Goal: Transaction & Acquisition: Obtain resource

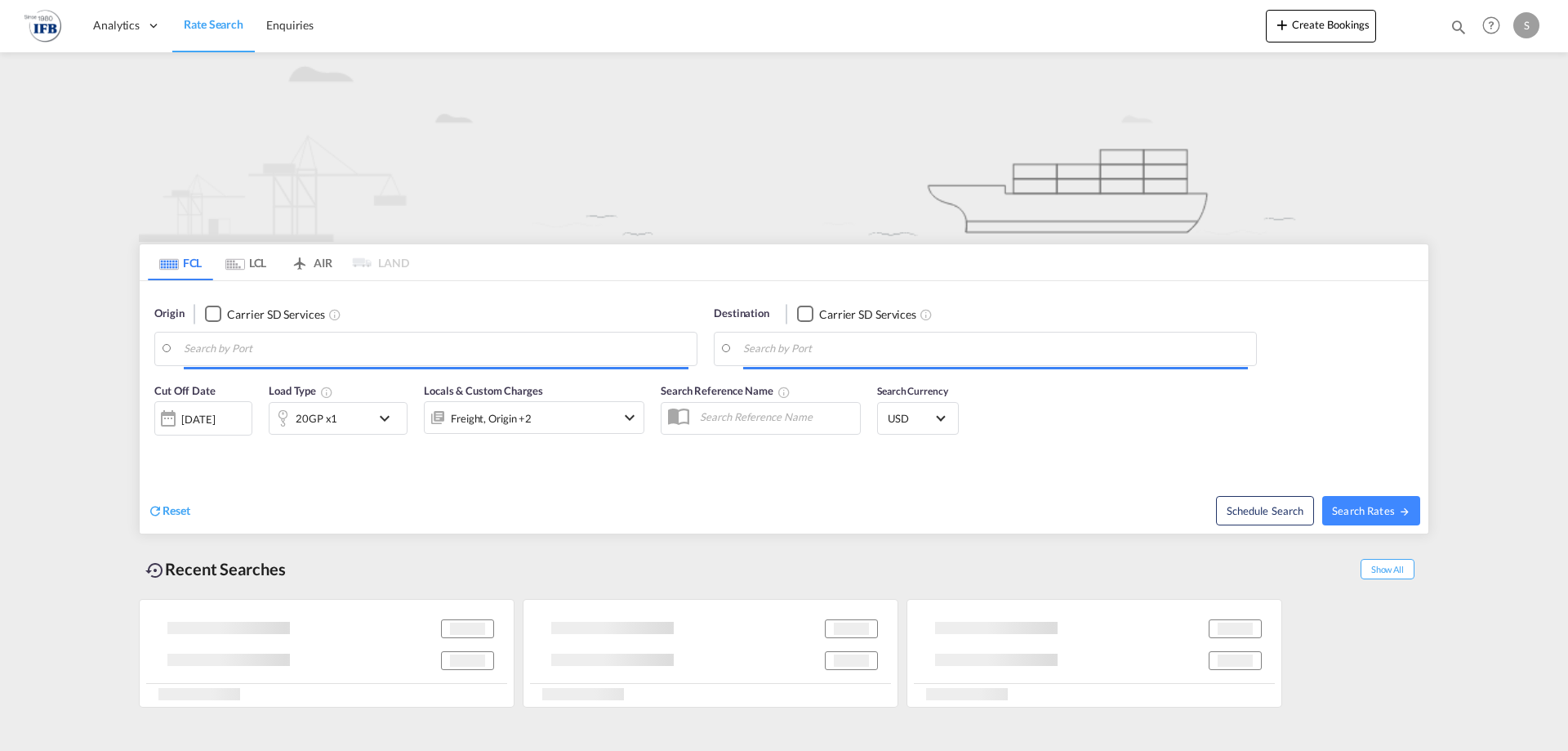
type input "Yantian Pt, CNYTN"
type input "[GEOGRAPHIC_DATA], [GEOGRAPHIC_DATA]"
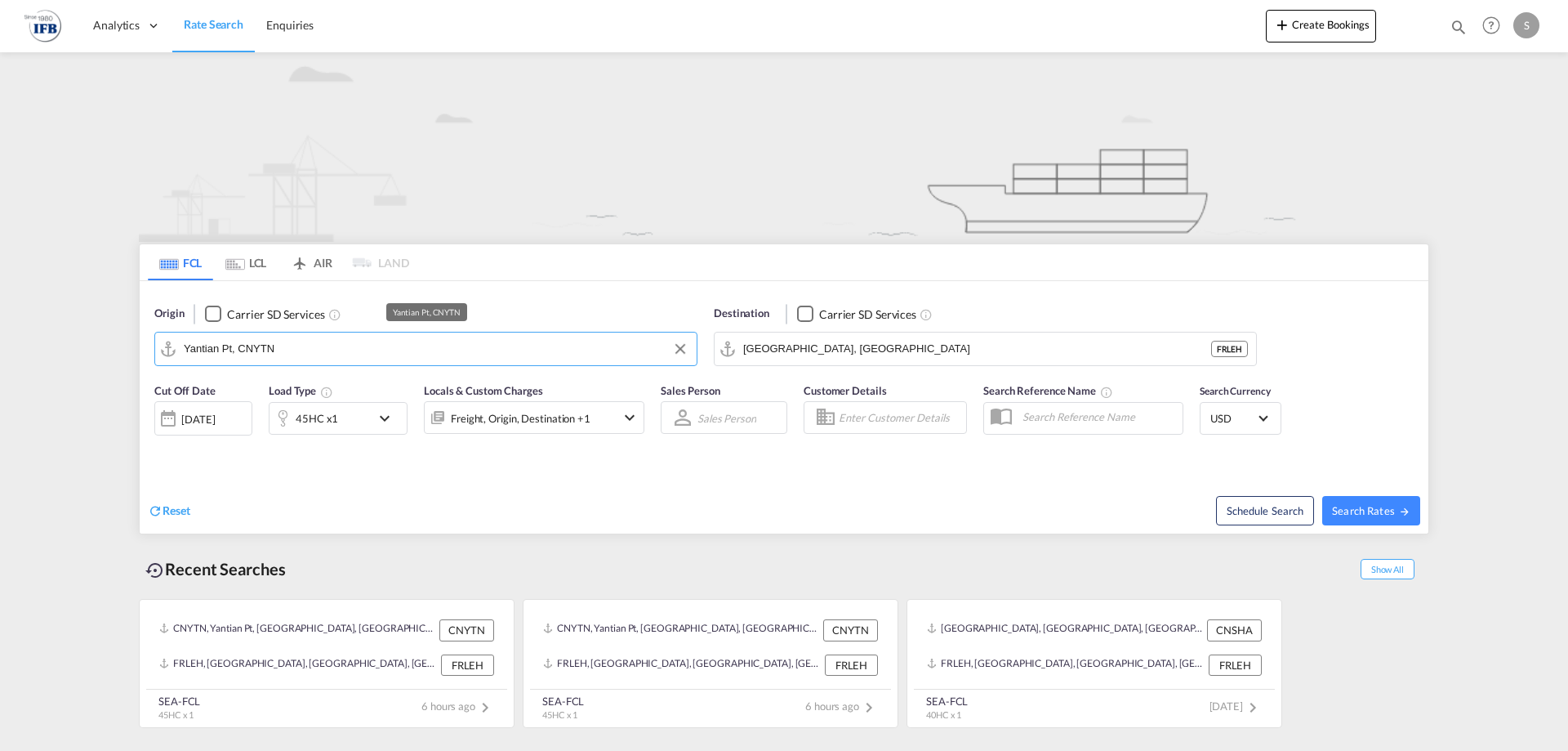
click at [309, 340] on input "Yantian Pt, CNYTN" at bounding box center [436, 349] width 504 height 25
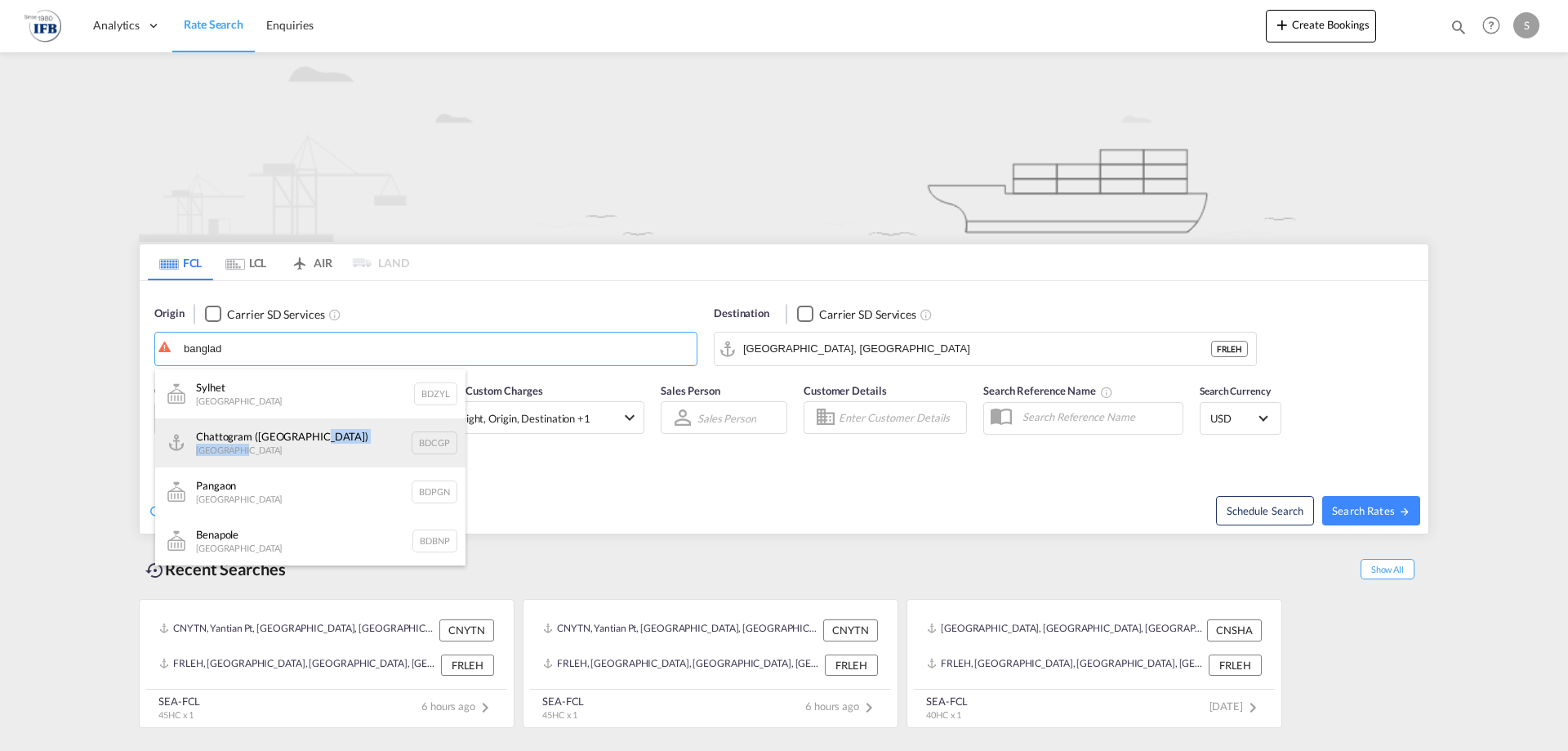
click at [314, 443] on div "Chattogram ([GEOGRAPHIC_DATA]) [GEOGRAPHIC_DATA] BDCGP" at bounding box center [310, 443] width 310 height 49
type input "Chattogram (Chittagong), BDCGP"
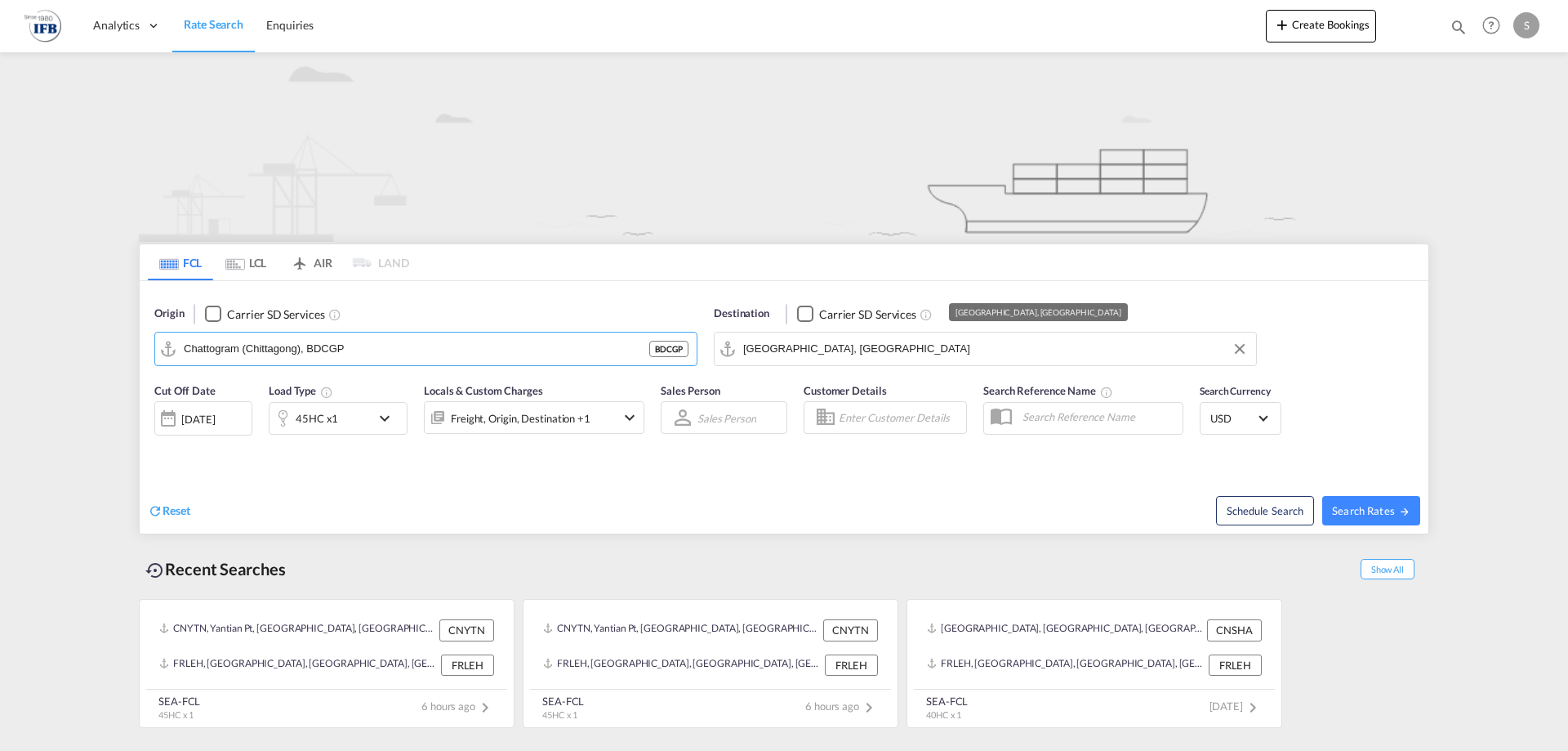
click at [792, 350] on input "[GEOGRAPHIC_DATA], [GEOGRAPHIC_DATA]" at bounding box center [994, 349] width 504 height 25
click at [323, 423] on div "45HC x1" at bounding box center [317, 418] width 42 height 23
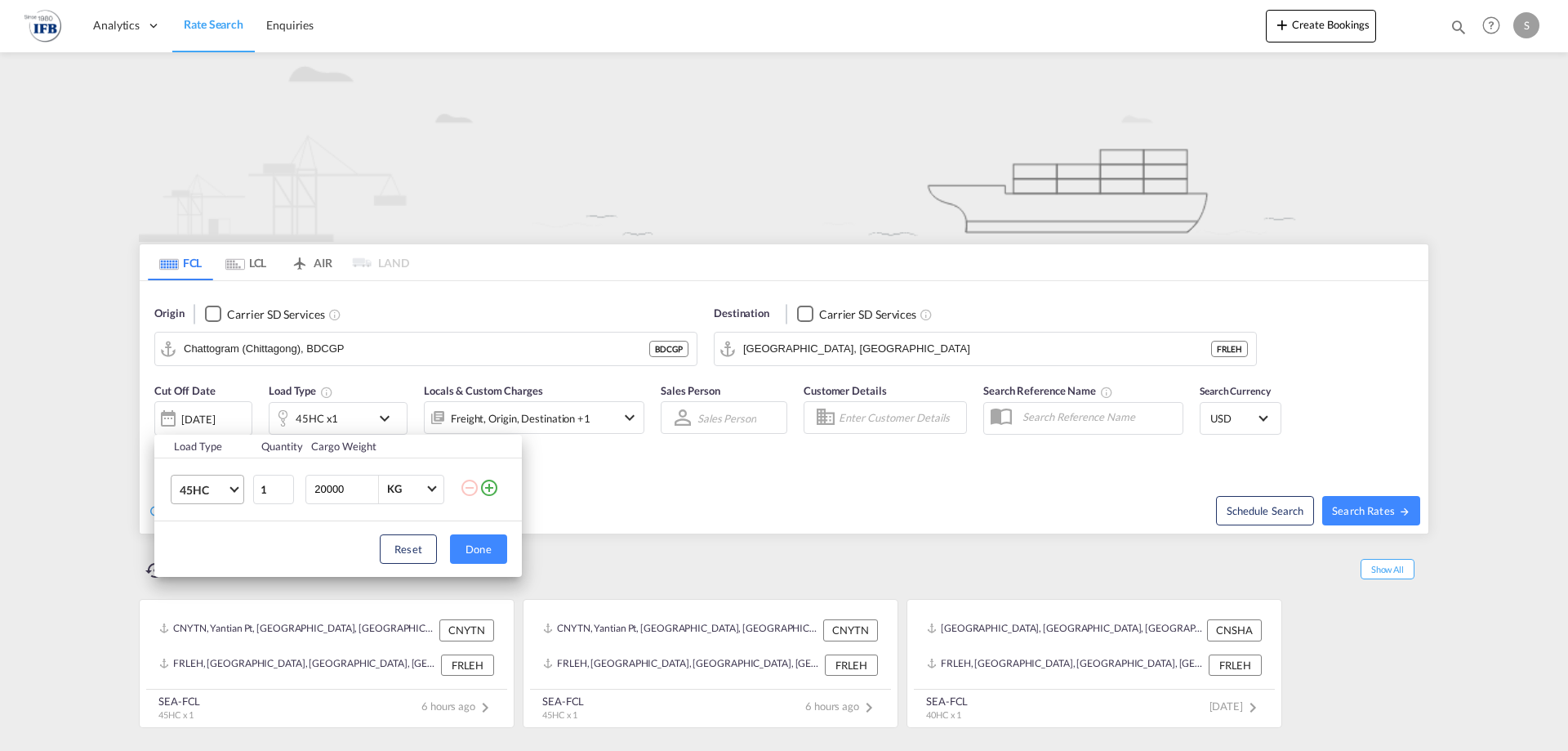
click at [217, 497] on span "45HC" at bounding box center [203, 490] width 47 height 17
click at [233, 445] on md-option "40HC" at bounding box center [222, 450] width 111 height 39
click at [696, 503] on div "Load Type Quantity Cargo Weight 40HC 1 20000 KG KG Load type addition is restri…" at bounding box center [784, 376] width 1568 height 751
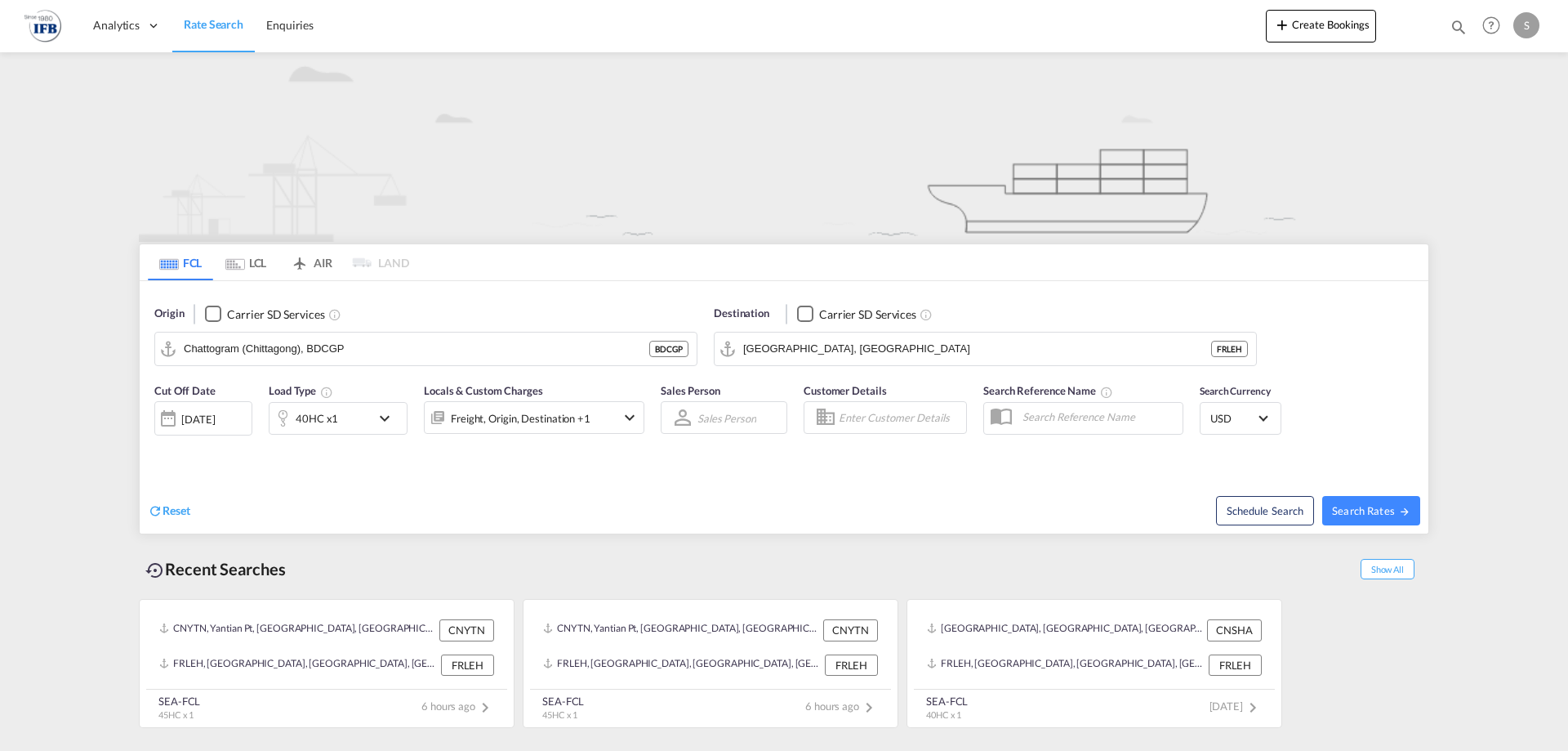
click at [196, 420] on div "[DATE]" at bounding box center [198, 418] width 33 height 15
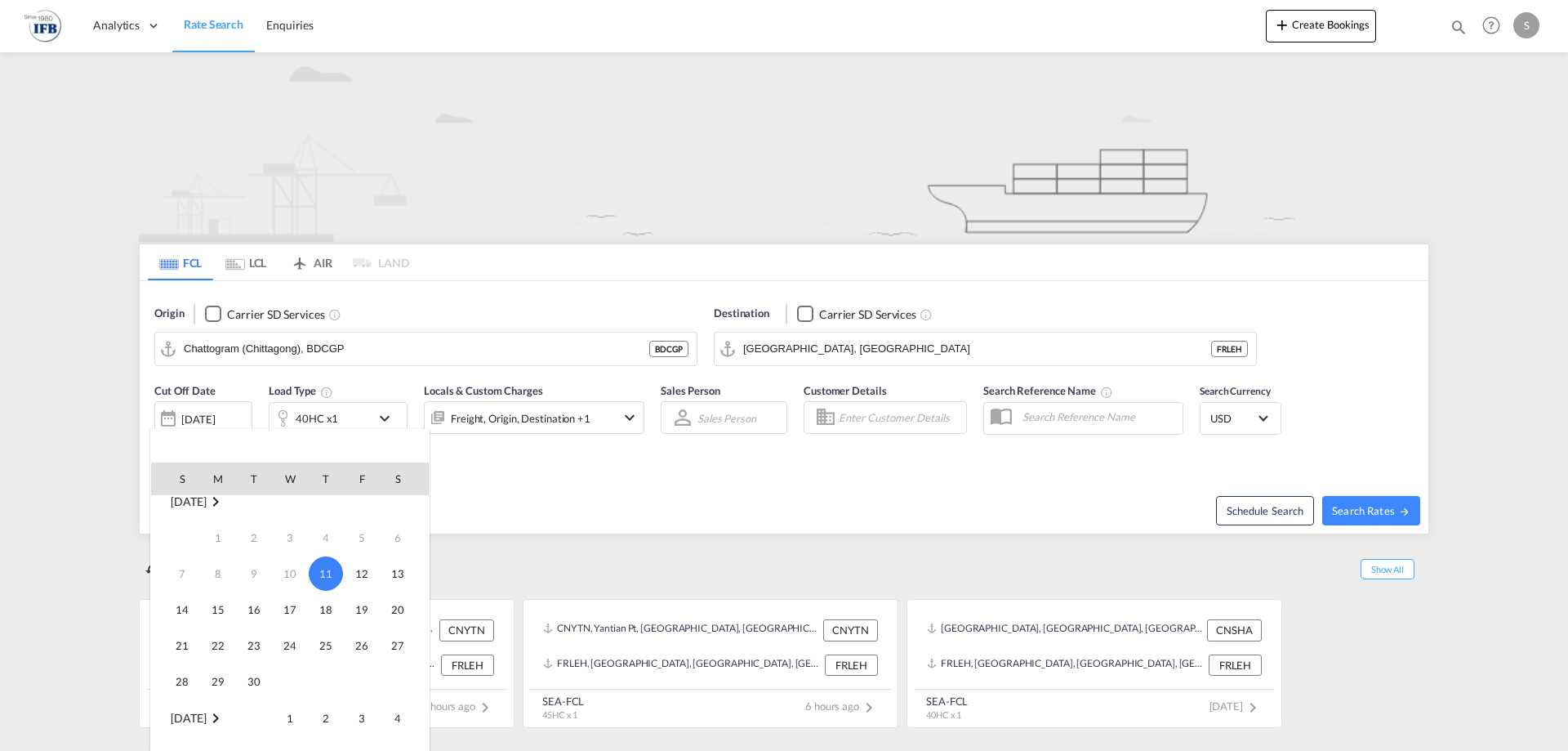
scroll to position [0, 0]
click at [257, 658] on span "23" at bounding box center [253, 657] width 32 height 32
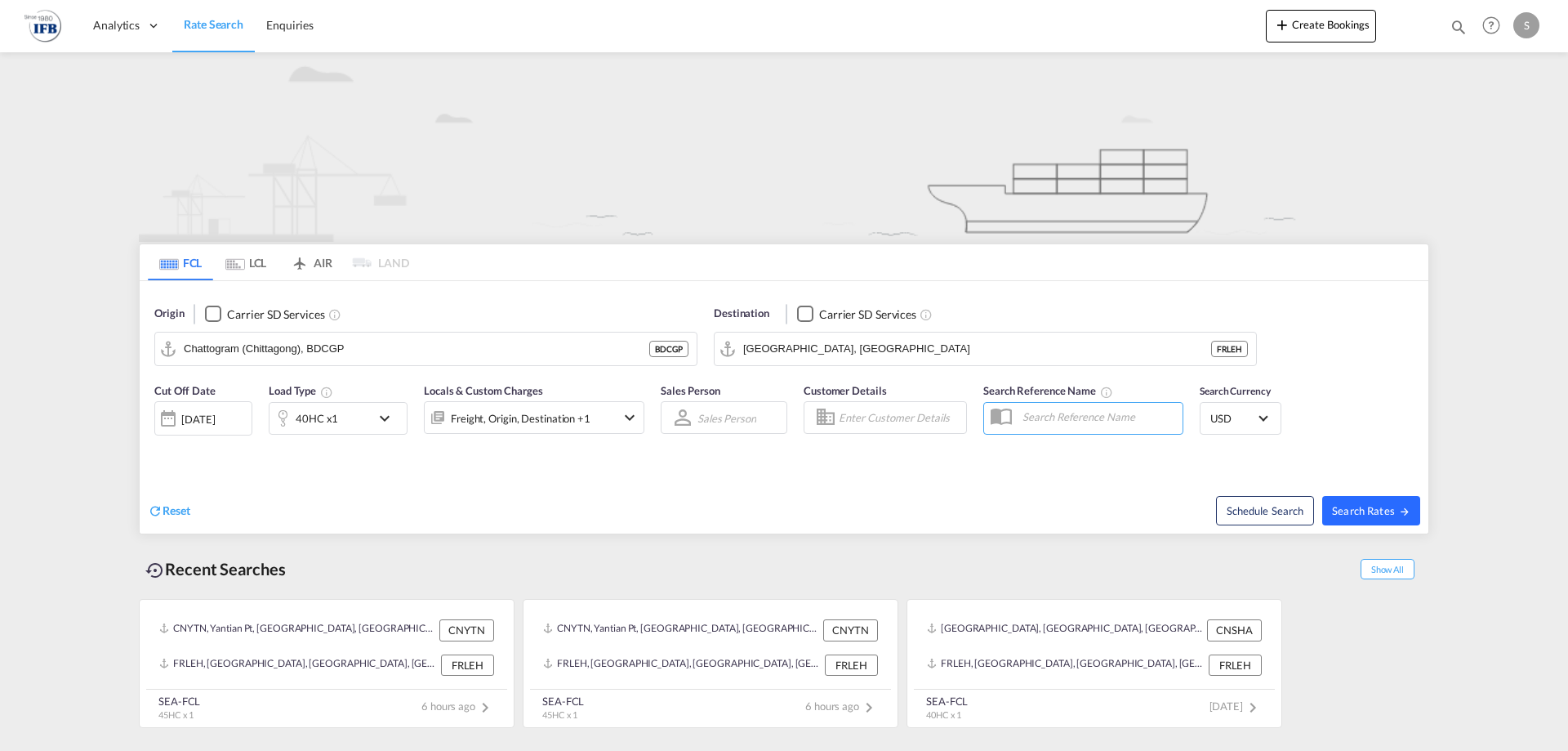
click at [1358, 511] on span "Search Rates" at bounding box center [1371, 511] width 78 height 13
type input "BDCGP to FRLEH / [DATE]"
